Goal: Task Accomplishment & Management: Manage account settings

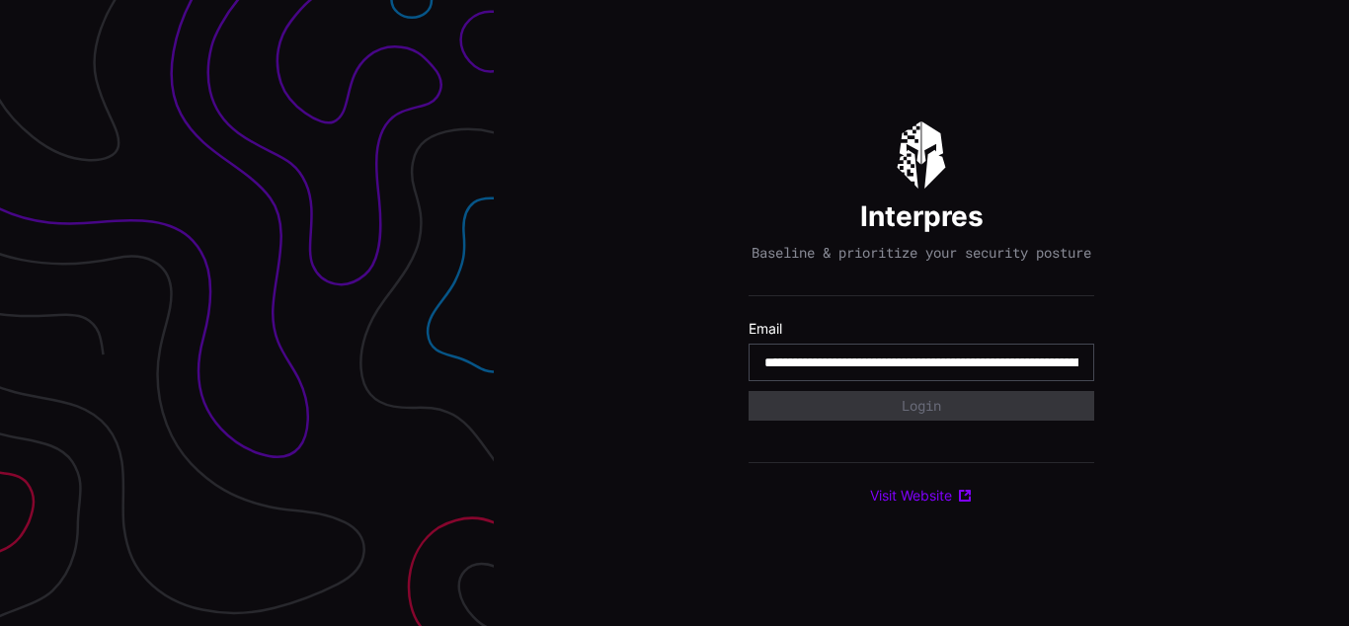
click at [921, 371] on input "**********" at bounding box center [921, 362] width 314 height 18
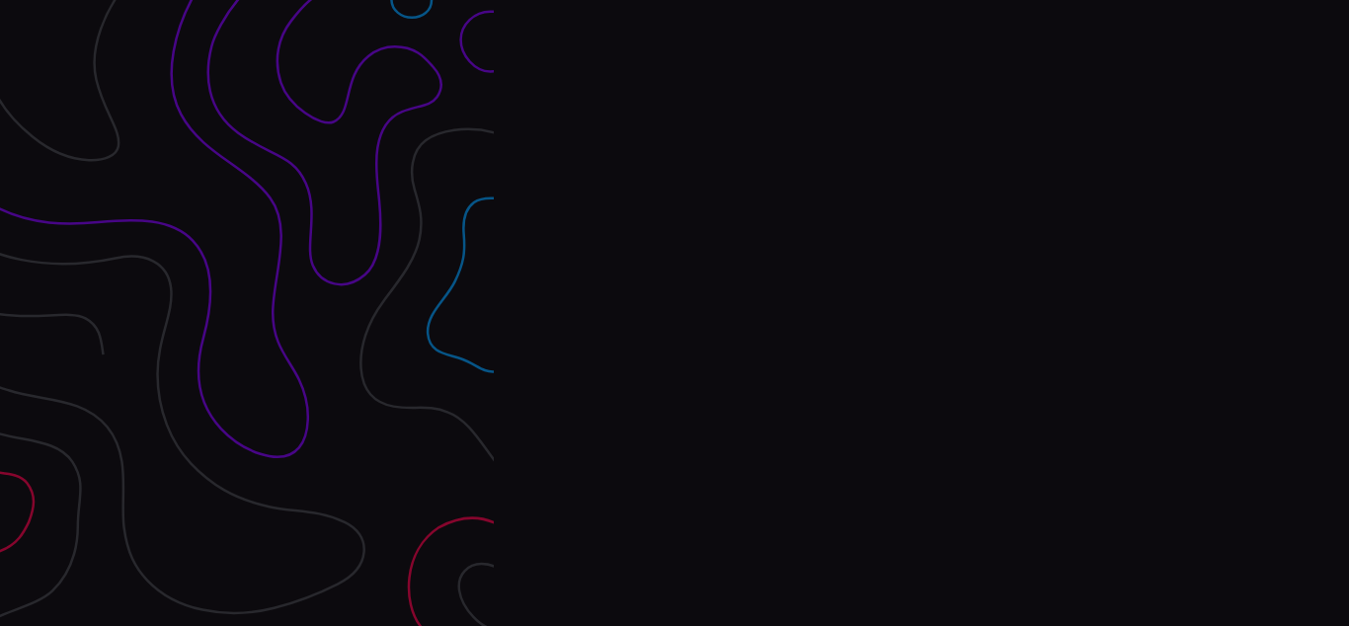
click at [674, 313] on div "Interpres Baseline & prioritize your security posture Email Login Visit Website" at bounding box center [921, 313] width 855 height 626
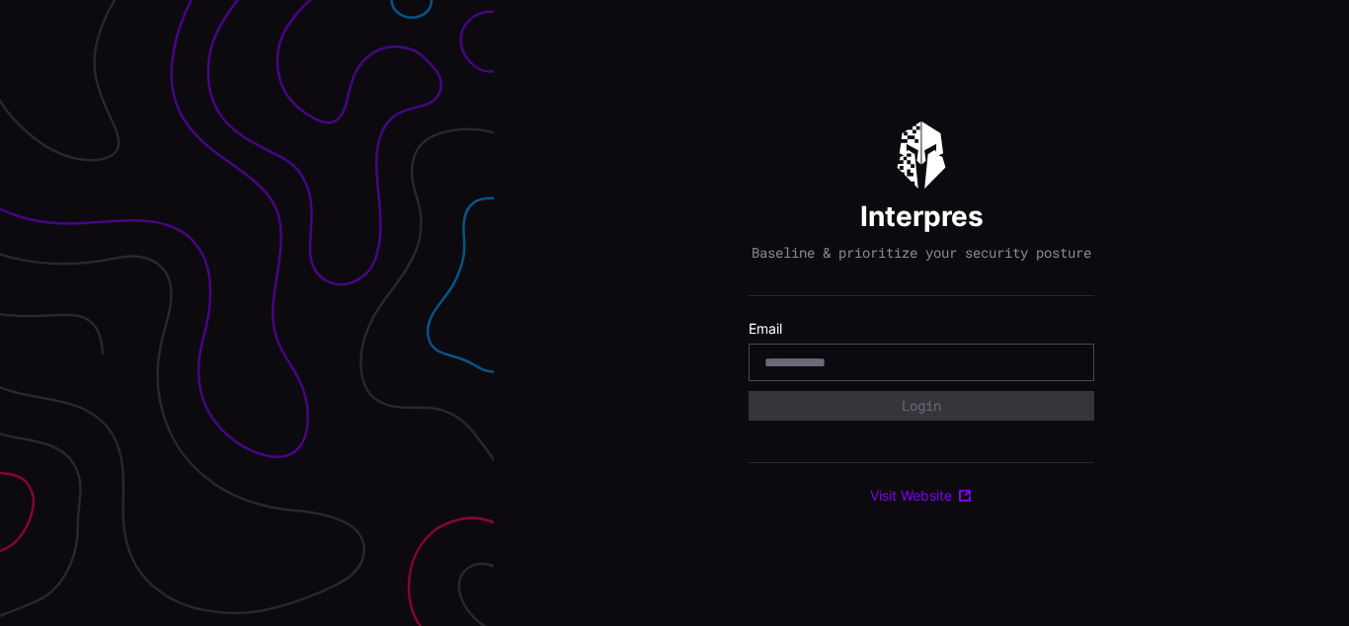
click at [674, 313] on div "Interpres Baseline & prioritize your security posture Email Login Visit Website" at bounding box center [921, 313] width 855 height 626
